Goal: Task Accomplishment & Management: Complete application form

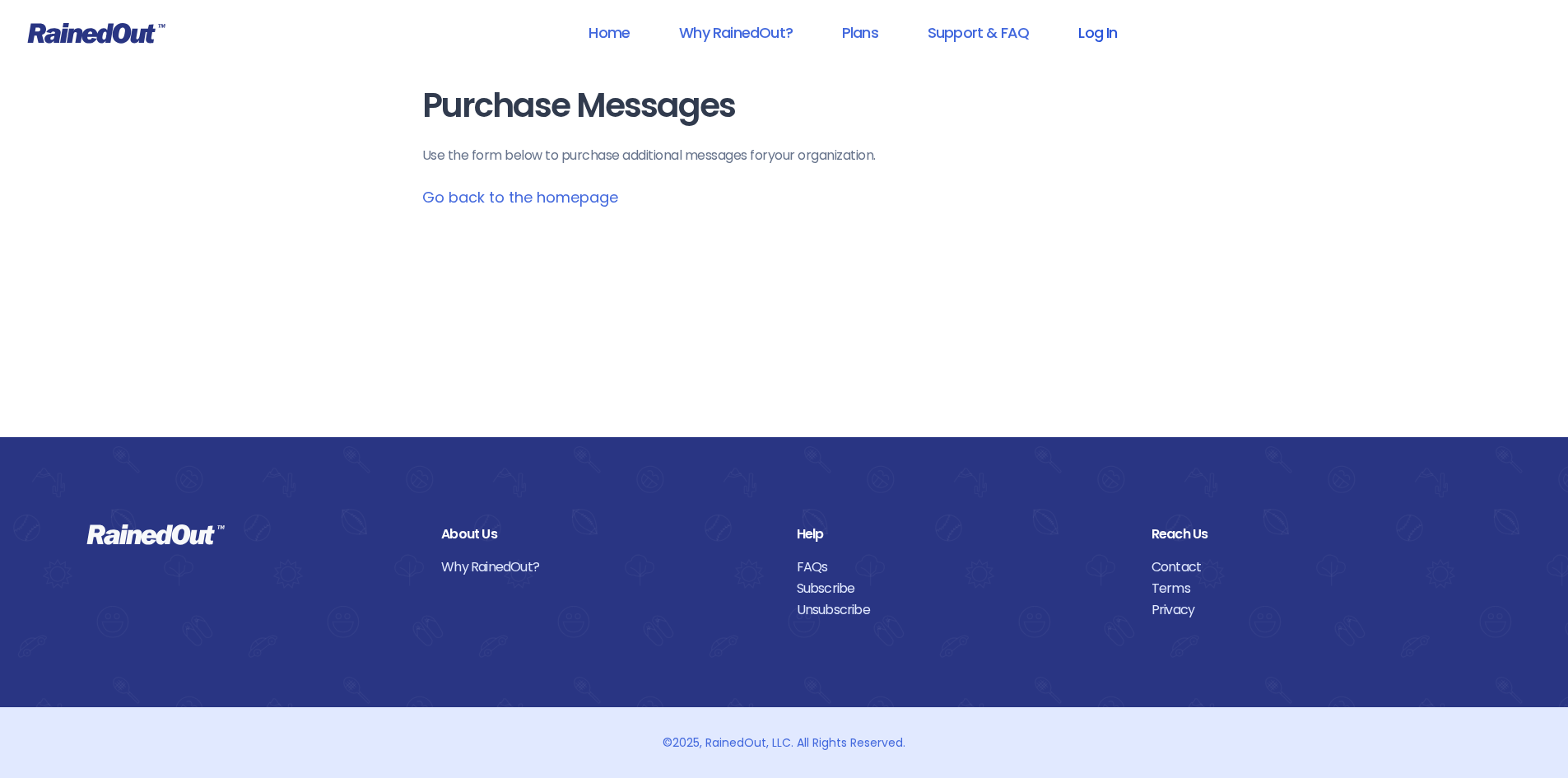
click at [1062, 20] on link "Log In" at bounding box center [1097, 32] width 82 height 37
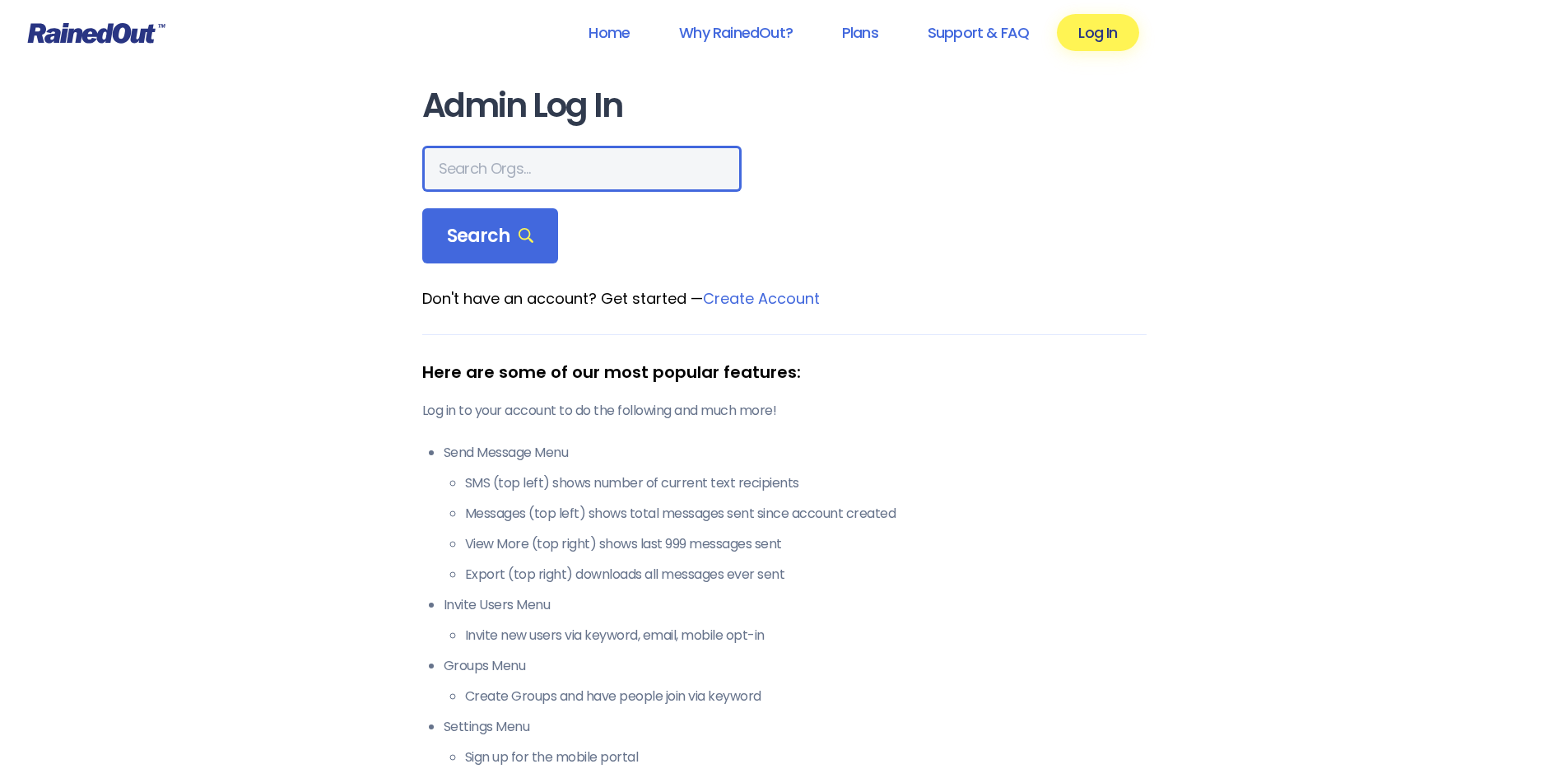
click at [597, 172] on input "text" at bounding box center [582, 169] width 319 height 46
type input "hfah"
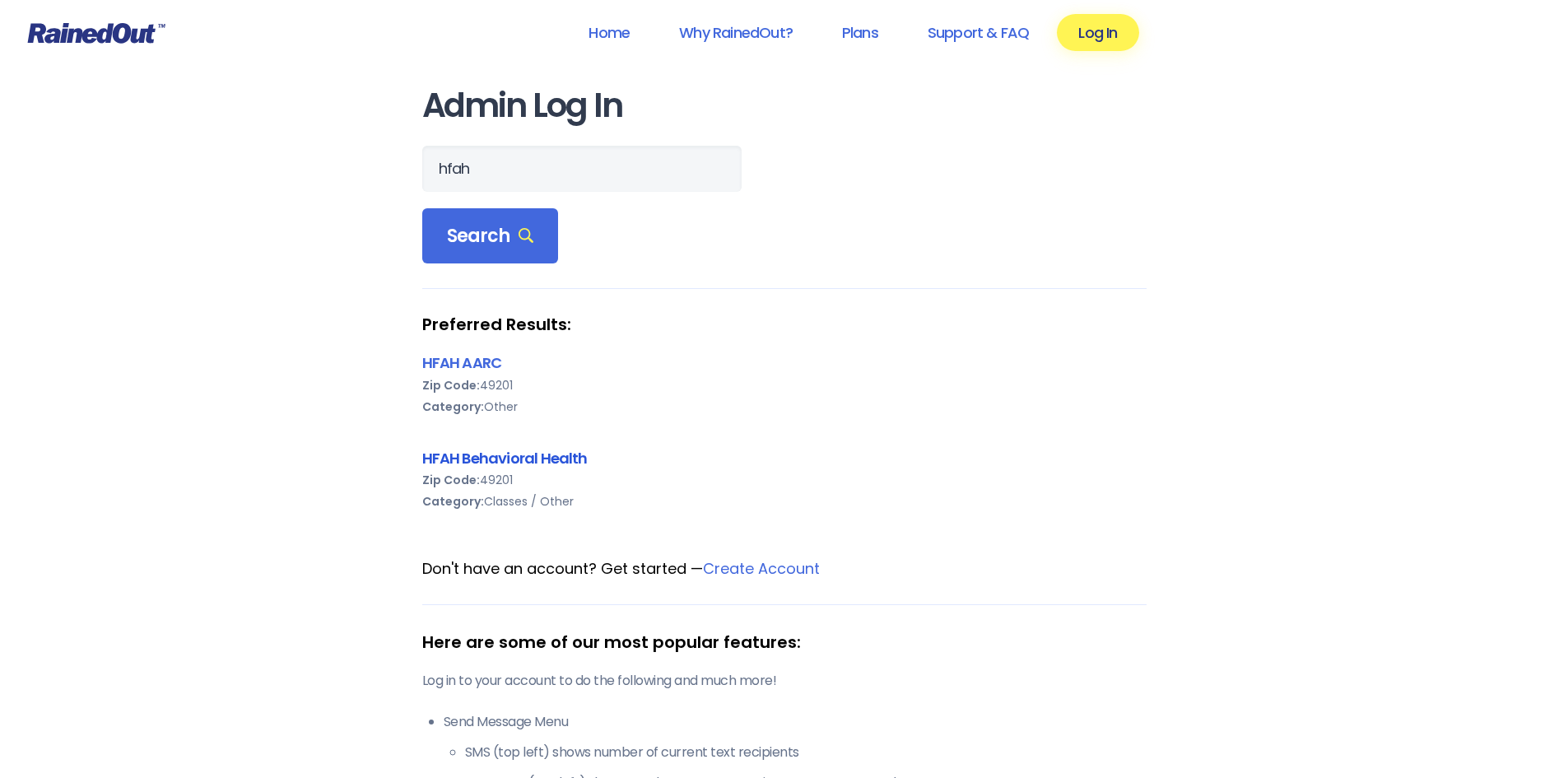
click at [507, 450] on link "HFAH Behavioral Health" at bounding box center [505, 458] width 165 height 20
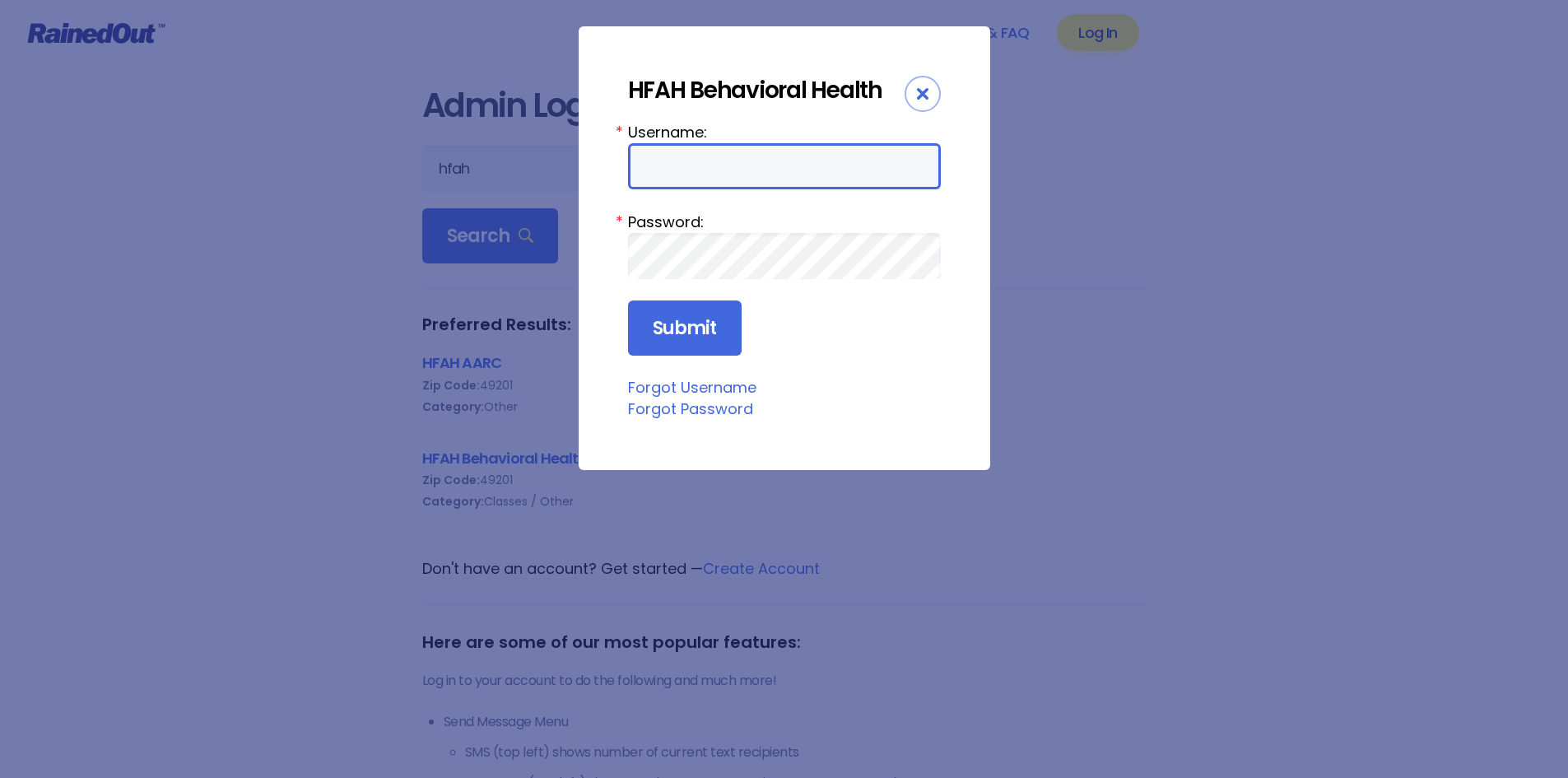
click at [790, 170] on input "Username:" at bounding box center [784, 166] width 313 height 46
type input "ChargeNurse"
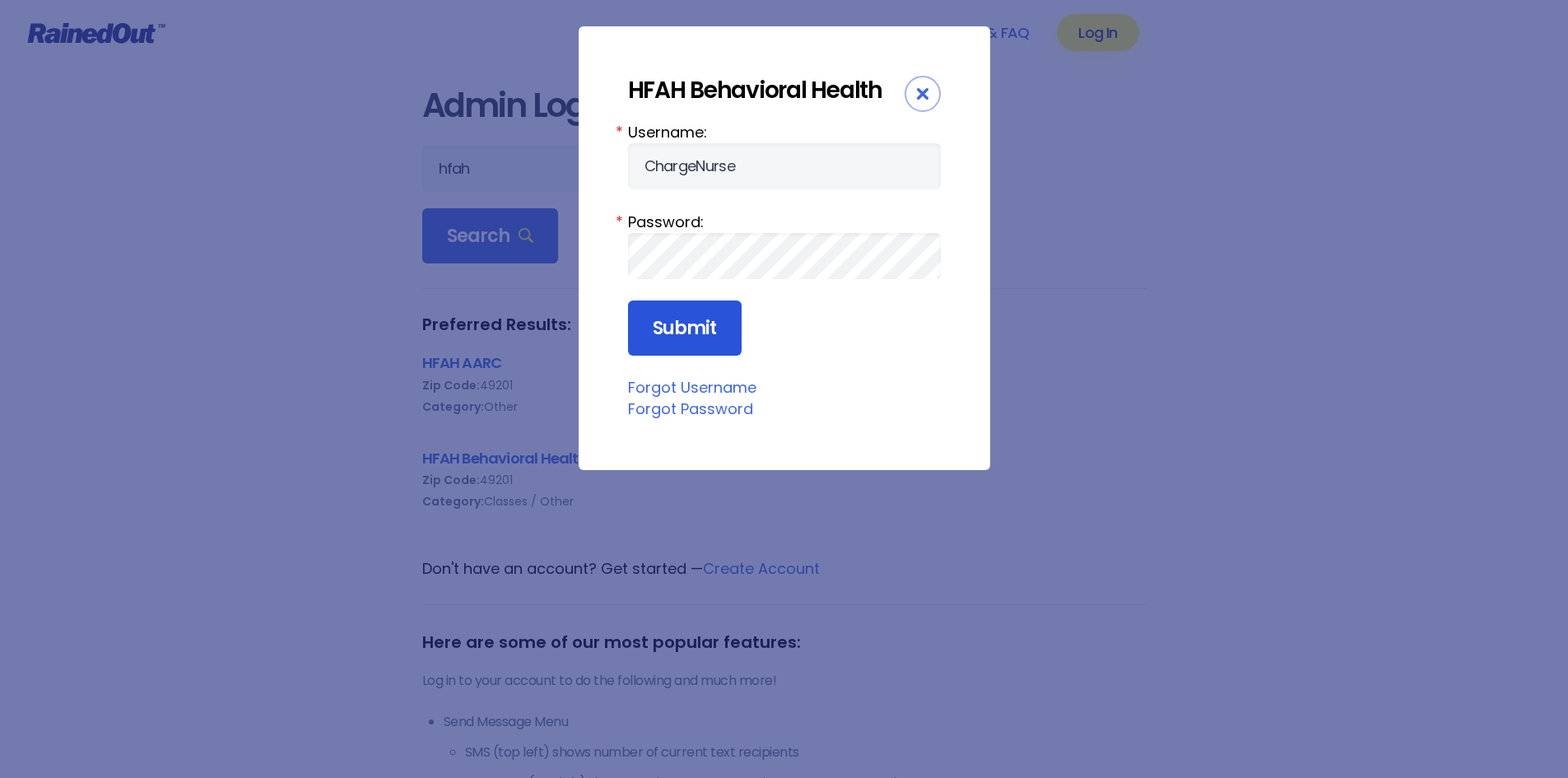
click at [709, 331] on input "Submit" at bounding box center [684, 328] width 114 height 56
